Goal: Navigation & Orientation: Find specific page/section

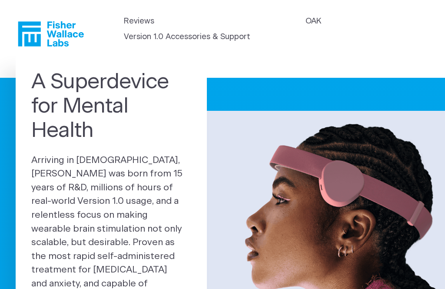
click at [137, 21] on link "Reviews" at bounding box center [139, 22] width 30 height 12
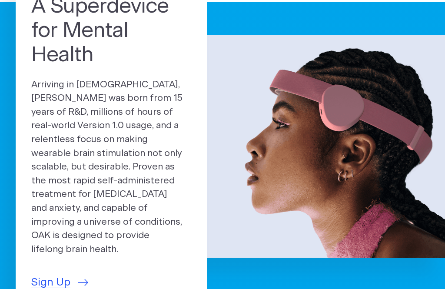
scroll to position [76, 0]
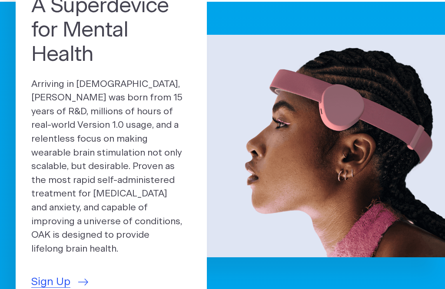
click at [49, 274] on span "Sign Up" at bounding box center [50, 282] width 39 height 16
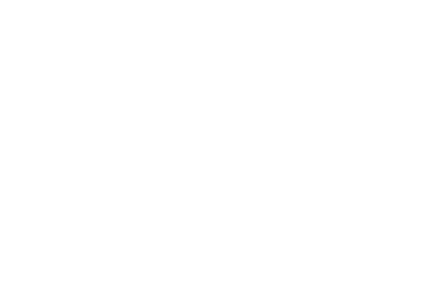
scroll to position [0, 0]
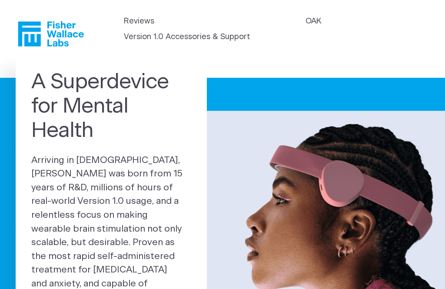
click at [181, 40] on link "Version 1.0 Accessories & Support" at bounding box center [187, 37] width 126 height 12
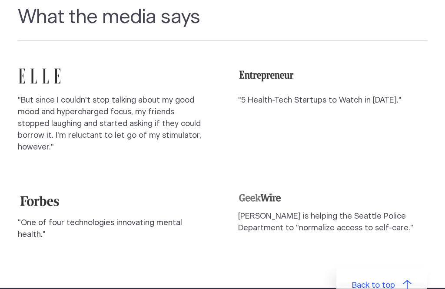
scroll to position [782, 0]
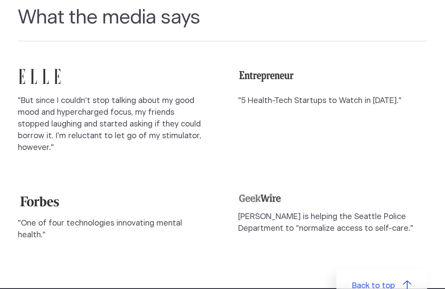
click at [38, 193] on img at bounding box center [39, 201] width 43 height 17
click at [89, 193] on blockquote ""One of four technologies innovating mental health."" at bounding box center [112, 221] width 189 height 56
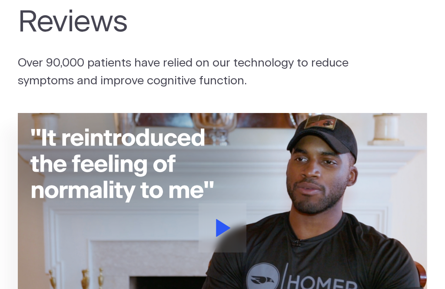
scroll to position [0, 0]
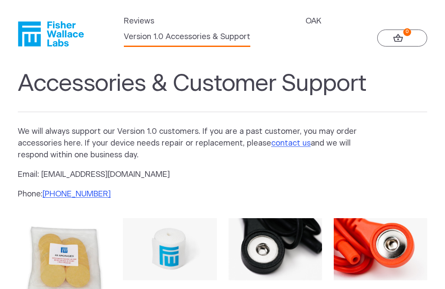
click at [311, 19] on link "OAK" at bounding box center [313, 22] width 16 height 12
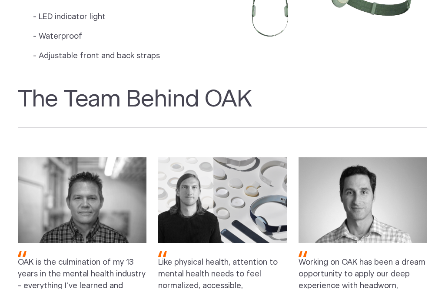
scroll to position [726, 0]
